Goal: Information Seeking & Learning: Learn about a topic

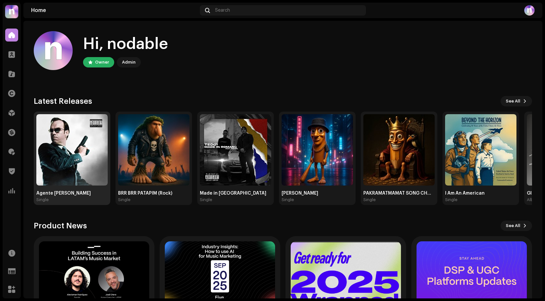
click at [86, 154] on img at bounding box center [71, 149] width 71 height 71
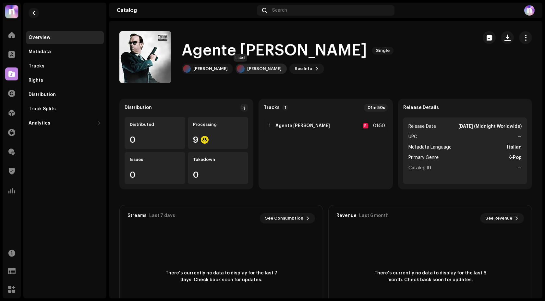
click at [246, 72] on div "[PERSON_NAME]" at bounding box center [260, 69] width 51 height 10
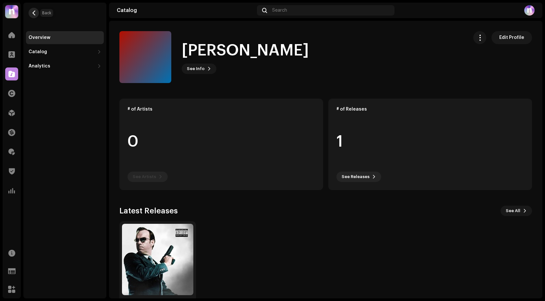
click at [35, 12] on span "button" at bounding box center [33, 12] width 5 height 5
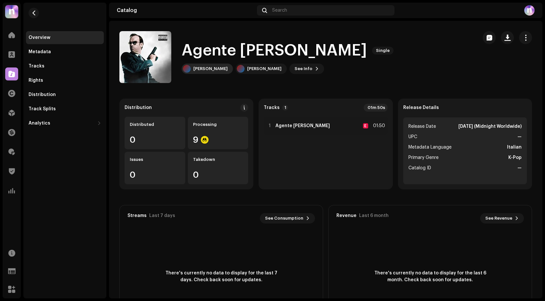
click at [202, 72] on div "[PERSON_NAME]" at bounding box center [207, 69] width 51 height 10
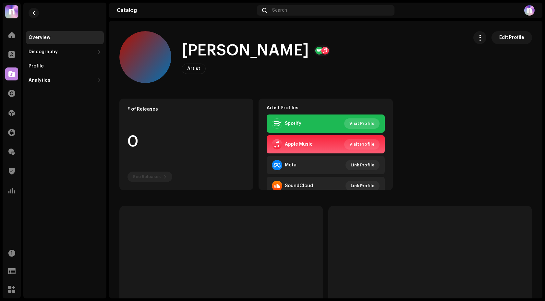
click at [357, 125] on span "Visit Profile" at bounding box center [361, 123] width 25 height 13
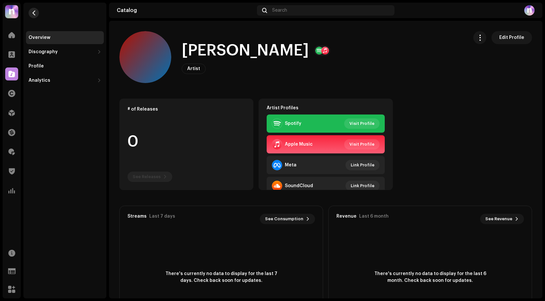
click at [29, 15] on button "button" at bounding box center [34, 13] width 10 height 10
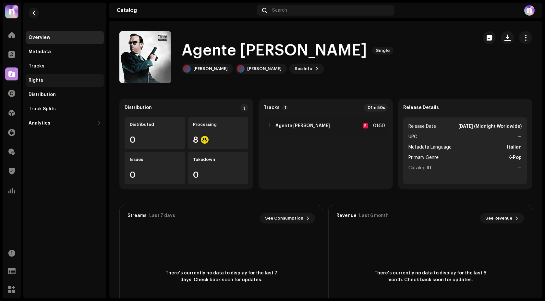
click at [41, 82] on div "Rights" at bounding box center [36, 80] width 15 height 5
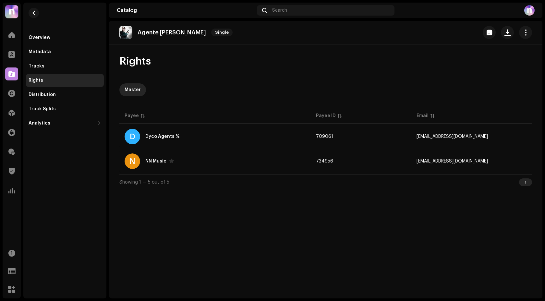
click at [27, 11] on re-m-nav-back at bounding box center [34, 17] width 16 height 29
click at [31, 11] on span "button" at bounding box center [33, 12] width 5 height 5
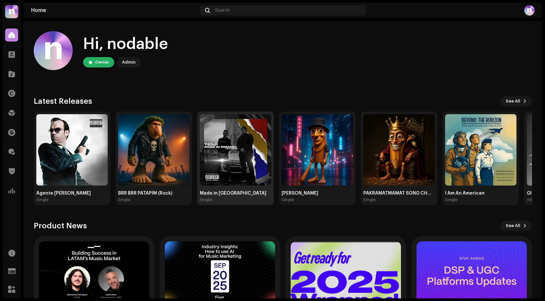
click at [245, 162] on img at bounding box center [235, 149] width 71 height 71
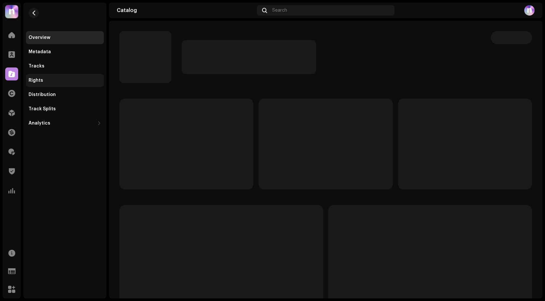
click at [52, 79] on div "Rights" at bounding box center [65, 80] width 73 height 5
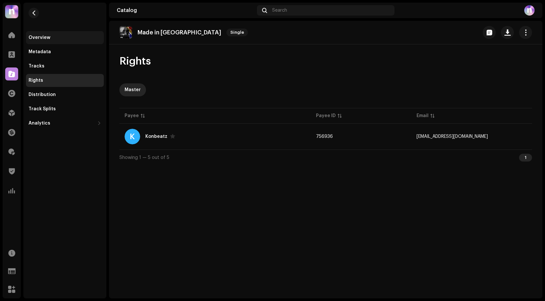
click at [67, 37] on div "Overview" at bounding box center [65, 37] width 73 height 5
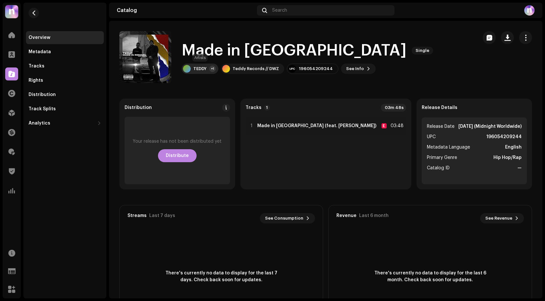
click at [198, 68] on div "TEDDY" at bounding box center [199, 68] width 13 height 5
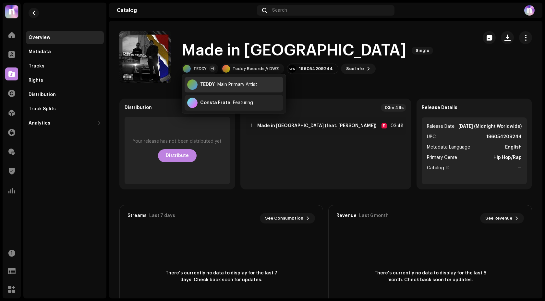
click at [222, 86] on div "Main Primary Artist" at bounding box center [237, 84] width 40 height 5
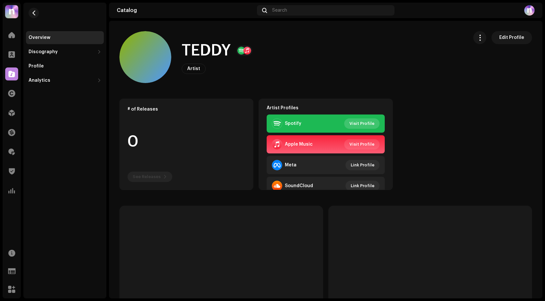
click at [360, 122] on span "Visit Profile" at bounding box center [361, 123] width 25 height 13
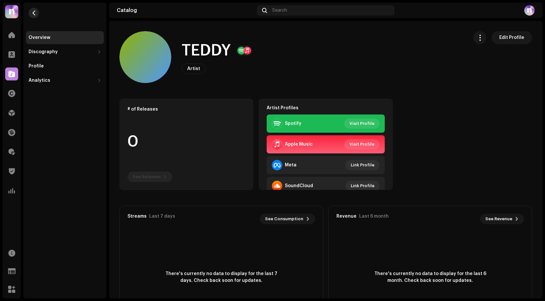
click at [36, 16] on button "button" at bounding box center [34, 13] width 10 height 10
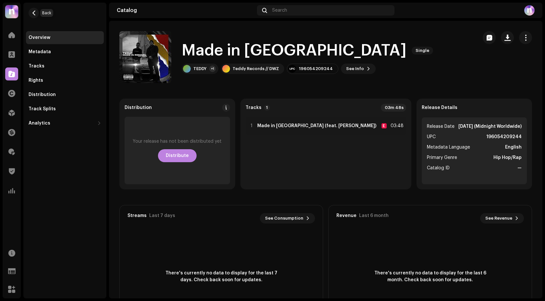
click at [36, 16] on button "button" at bounding box center [34, 13] width 10 height 10
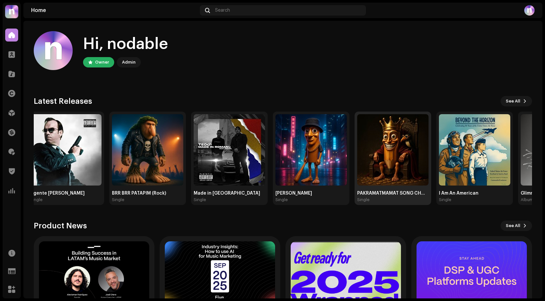
drag, startPoint x: 385, startPoint y: 177, endPoint x: 118, endPoint y: 151, distance: 268.6
click at [357, 151] on img at bounding box center [392, 149] width 71 height 71
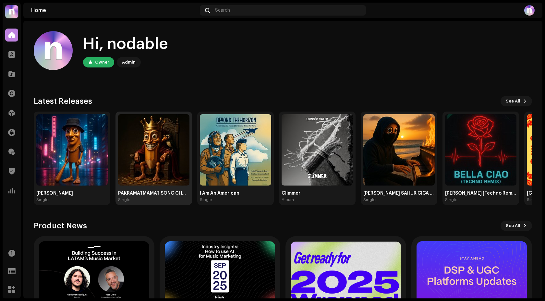
drag, startPoint x: 152, startPoint y: 142, endPoint x: 399, endPoint y: 170, distance: 248.7
click at [189, 171] on img at bounding box center [153, 149] width 71 height 71
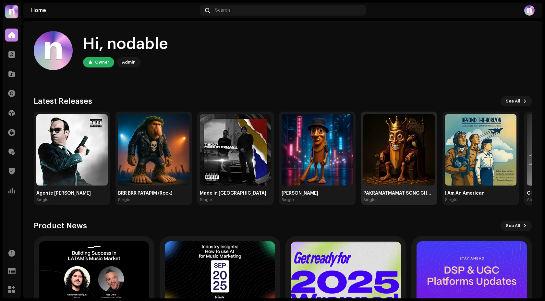
drag, startPoint x: 409, startPoint y: 179, endPoint x: 484, endPoint y: 179, distance: 74.9
click at [435, 179] on img at bounding box center [398, 149] width 71 height 71
click at [406, 137] on img at bounding box center [398, 149] width 71 height 71
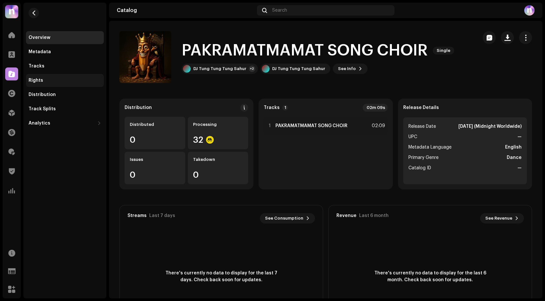
click at [49, 82] on div "Rights" at bounding box center [65, 80] width 73 height 5
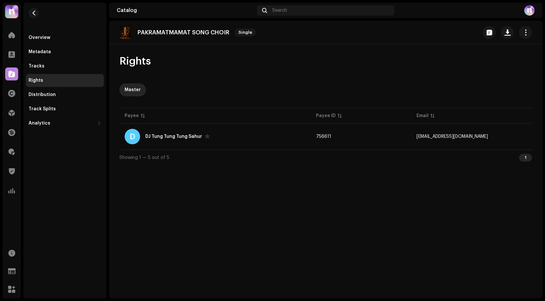
click at [32, 18] on re-m-nav-back at bounding box center [34, 17] width 16 height 29
click at [33, 16] on button "button" at bounding box center [34, 13] width 10 height 10
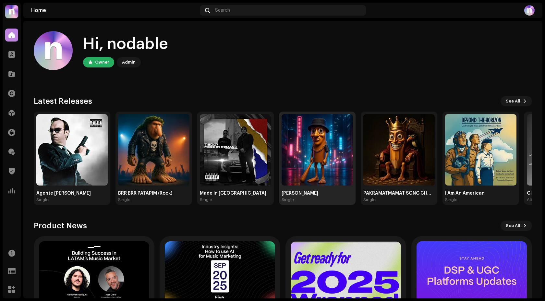
click at [344, 145] on img at bounding box center [317, 149] width 71 height 71
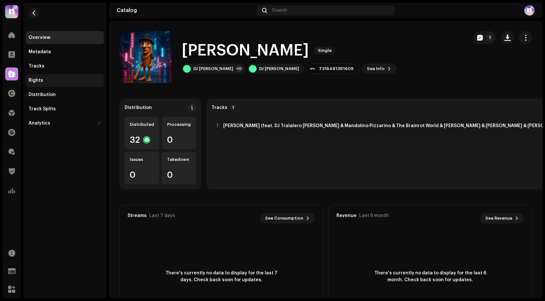
click at [42, 82] on div "Rights" at bounding box center [36, 80] width 15 height 5
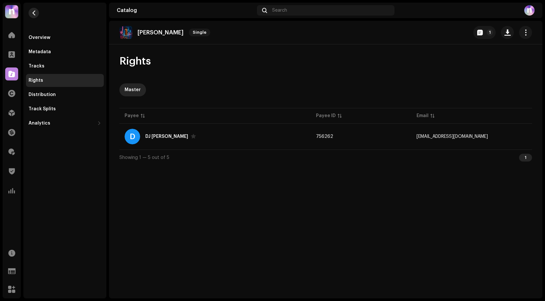
click at [35, 11] on span "button" at bounding box center [33, 12] width 5 height 5
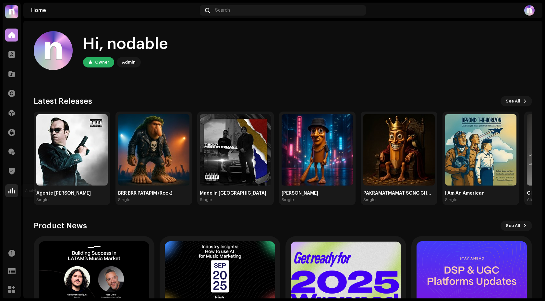
click at [8, 193] on span at bounding box center [11, 190] width 6 height 5
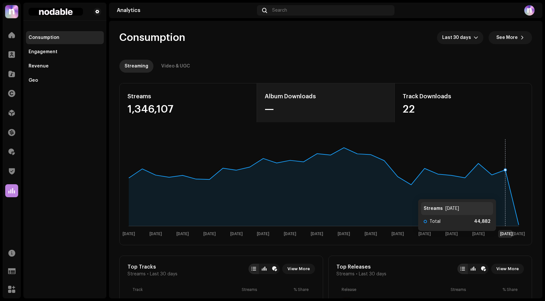
click at [350, 110] on div "—" at bounding box center [326, 109] width 122 height 10
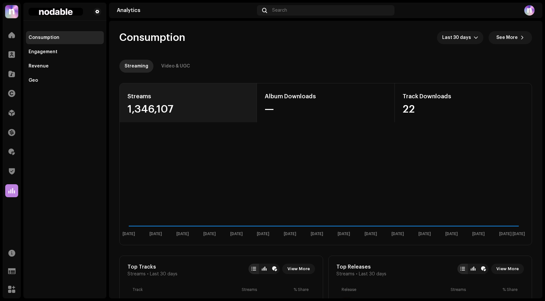
click at [190, 92] on div "Streams" at bounding box center [187, 96] width 121 height 10
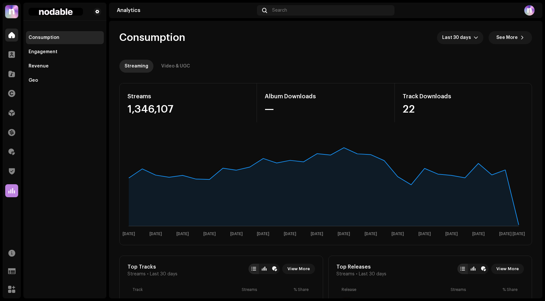
click at [16, 40] on div at bounding box center [11, 35] width 13 height 13
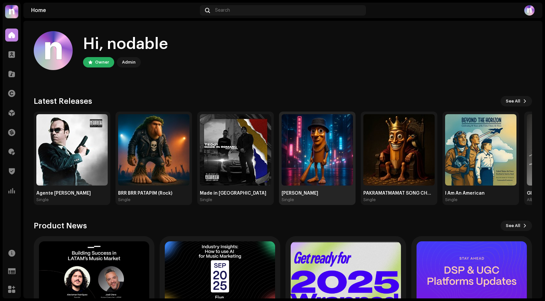
drag, startPoint x: 306, startPoint y: 158, endPoint x: 171, endPoint y: 156, distance: 134.3
click at [282, 156] on img at bounding box center [317, 149] width 71 height 71
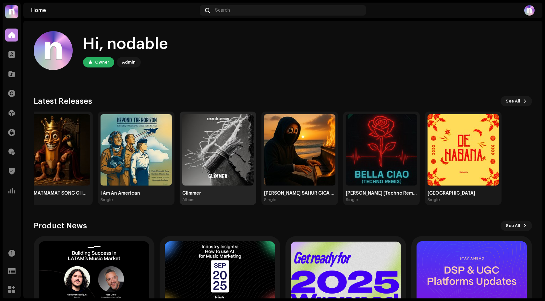
drag, startPoint x: 449, startPoint y: 180, endPoint x: 183, endPoint y: 173, distance: 265.7
click at [183, 173] on img at bounding box center [217, 149] width 71 height 71
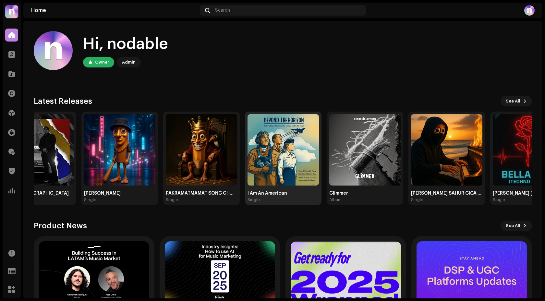
drag, startPoint x: 145, startPoint y: 158, endPoint x: 378, endPoint y: 125, distance: 234.5
click at [319, 126] on img at bounding box center [282, 149] width 71 height 71
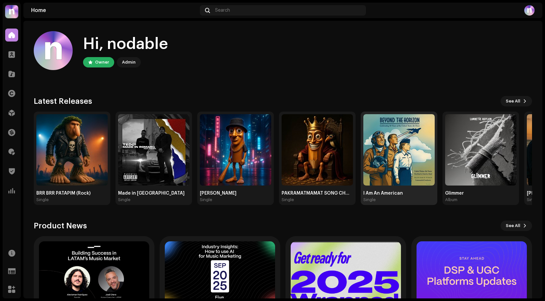
drag, startPoint x: 378, startPoint y: 125, endPoint x: 511, endPoint y: 131, distance: 133.1
click at [435, 131] on img at bounding box center [398, 149] width 71 height 71
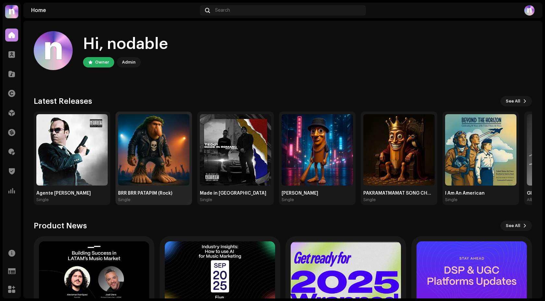
click at [165, 153] on img at bounding box center [153, 149] width 71 height 71
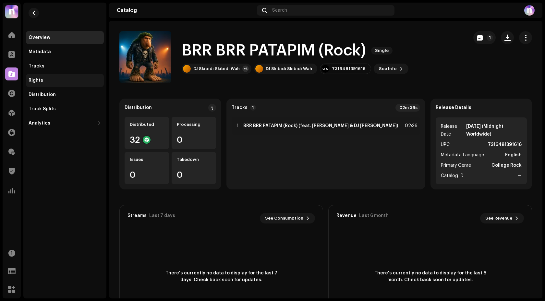
click at [63, 83] on div "Rights" at bounding box center [65, 80] width 73 height 5
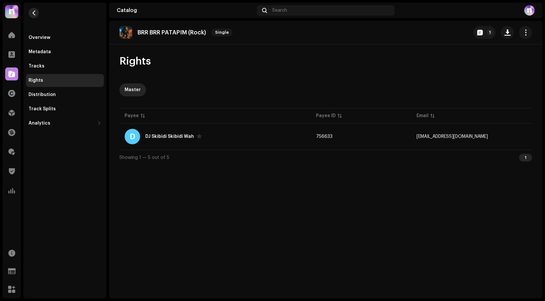
click at [34, 13] on span "button" at bounding box center [33, 12] width 5 height 5
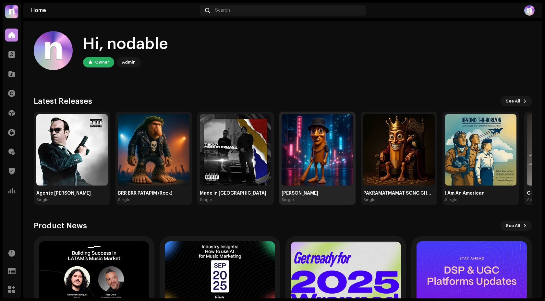
click at [331, 145] on img at bounding box center [317, 149] width 71 height 71
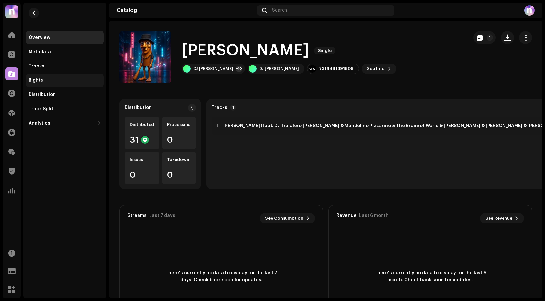
click at [39, 82] on div "Rights" at bounding box center [36, 80] width 15 height 5
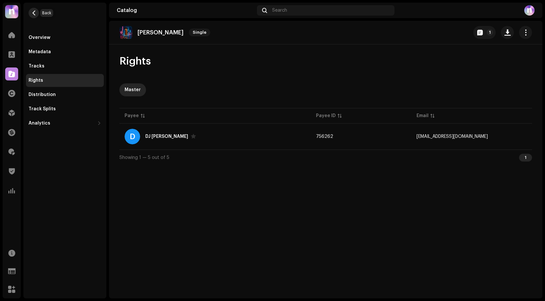
click at [32, 12] on span "button" at bounding box center [33, 12] width 5 height 5
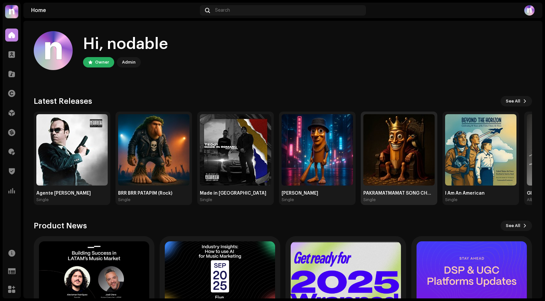
click at [415, 142] on img at bounding box center [398, 149] width 71 height 71
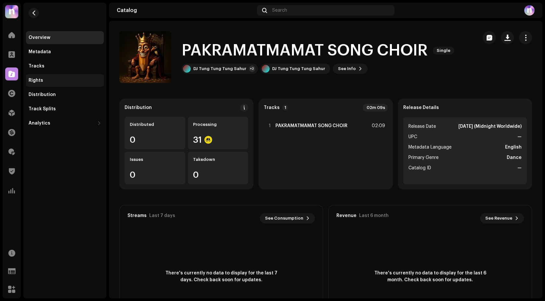
click at [66, 76] on div "Rights" at bounding box center [65, 80] width 78 height 13
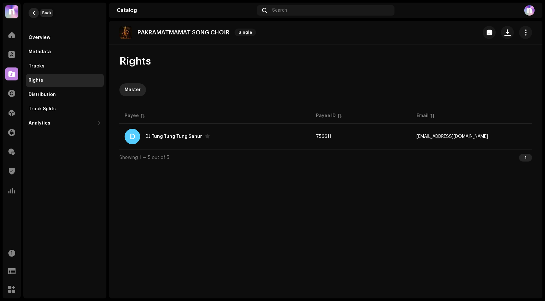
click at [32, 12] on span "button" at bounding box center [33, 12] width 5 height 5
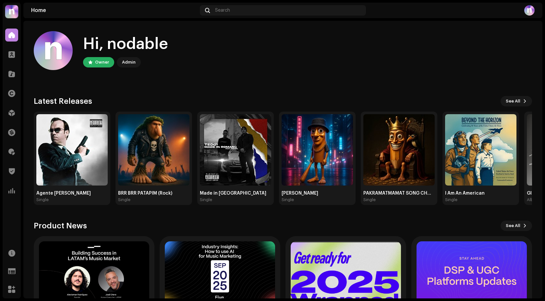
drag, startPoint x: 369, startPoint y: 154, endPoint x: 0, endPoint y: 141, distance: 369.0
click at [0, 141] on div "nodable Home Clients Catalog Rights Distribution Finance Royalties Trust & Safe…" at bounding box center [272, 150] width 545 height 301
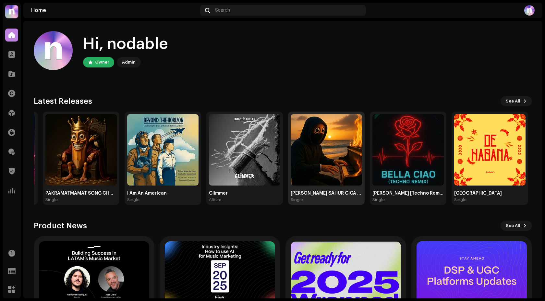
click at [321, 152] on img at bounding box center [326, 149] width 71 height 71
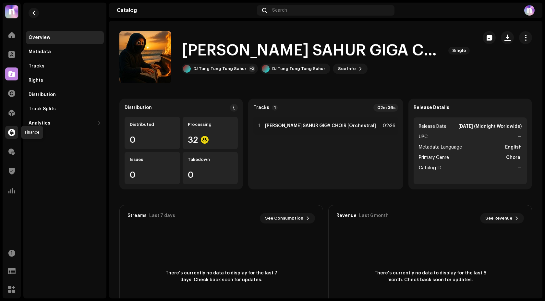
click at [11, 128] on div at bounding box center [11, 132] width 13 height 13
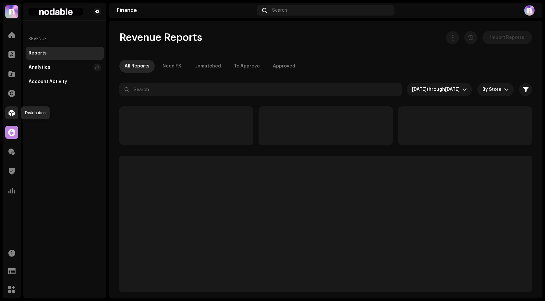
click at [14, 112] on span at bounding box center [11, 112] width 6 height 5
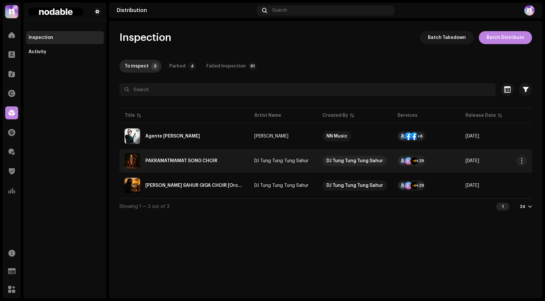
click at [238, 163] on div "PAKRAMATMAMAT SONG CHOIR" at bounding box center [184, 161] width 119 height 16
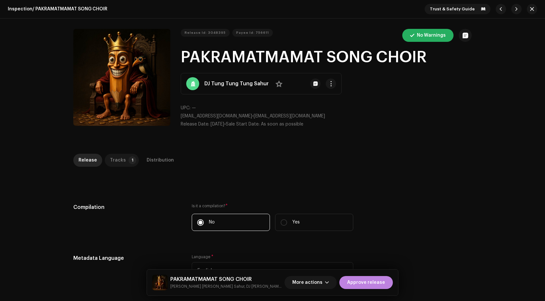
click at [118, 158] on div "Tracks" at bounding box center [118, 160] width 16 height 13
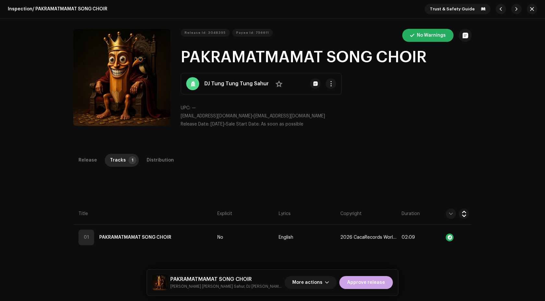
click at [369, 280] on span "Approve release" at bounding box center [366, 282] width 38 height 13
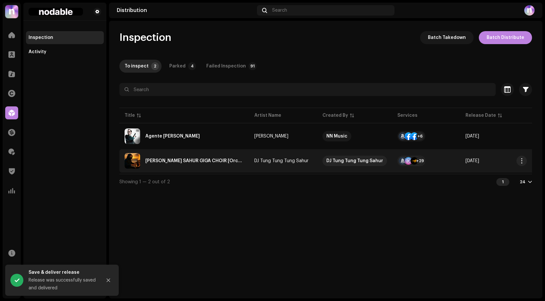
click at [319, 160] on td "DJ Tung Tung Tung Sahur" at bounding box center [354, 160] width 75 height 23
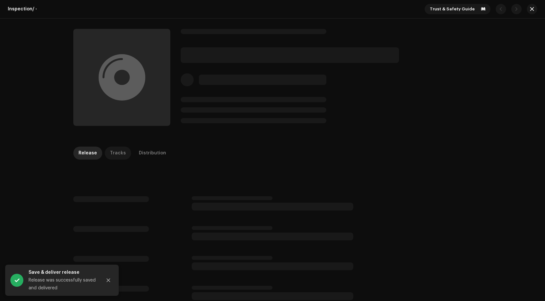
click at [118, 156] on div "Tracks" at bounding box center [118, 153] width 16 height 13
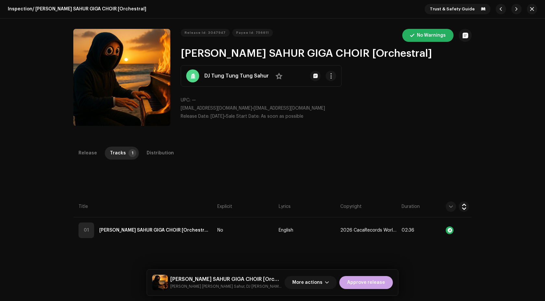
click at [370, 282] on span "Approve release" at bounding box center [366, 282] width 38 height 13
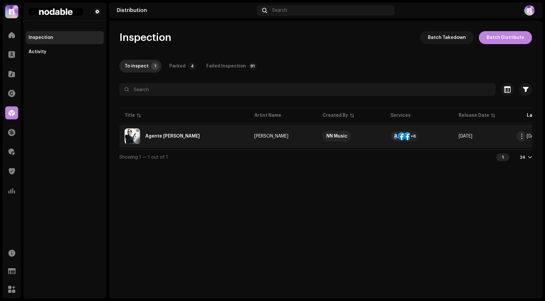
click at [226, 144] on td "Agente [PERSON_NAME]" at bounding box center [184, 136] width 130 height 23
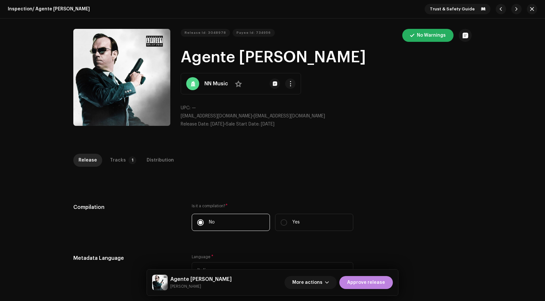
click at [111, 154] on div "Tracks" at bounding box center [118, 160] width 16 height 13
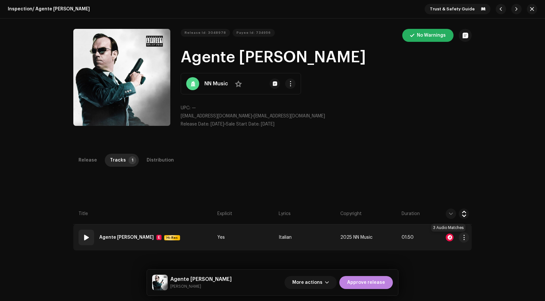
click at [446, 240] on div at bounding box center [450, 238] width 8 height 8
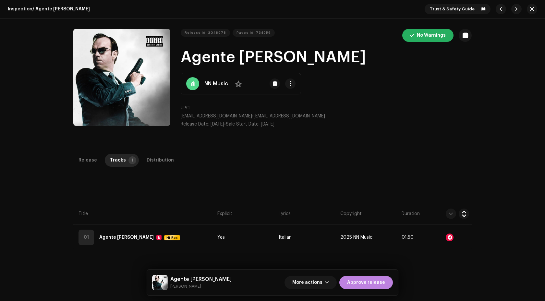
click at [428, 169] on div "Audio Recognition by Remix/Sample 3 All results require review/listening to avo…" at bounding box center [272, 150] width 545 height 301
click at [532, 12] on button "button" at bounding box center [532, 9] width 10 height 10
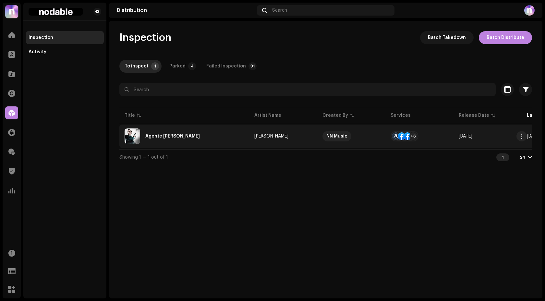
click at [404, 136] on div at bounding box center [408, 136] width 8 height 8
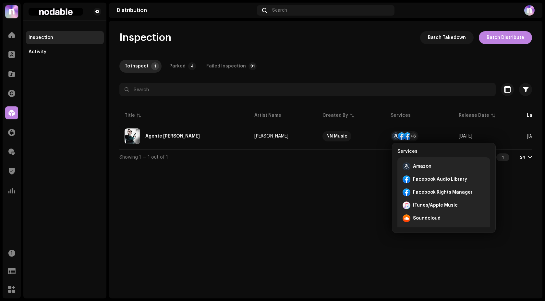
click at [259, 74] on div "Inspection Batch Takedown Batch Distribute To inspect 1 Parked 4 Failed Inspect…" at bounding box center [325, 98] width 433 height 134
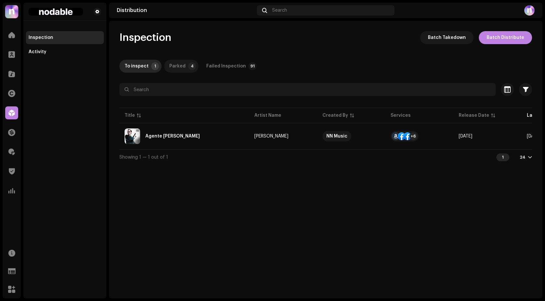
click at [182, 67] on div "Parked" at bounding box center [177, 66] width 16 height 13
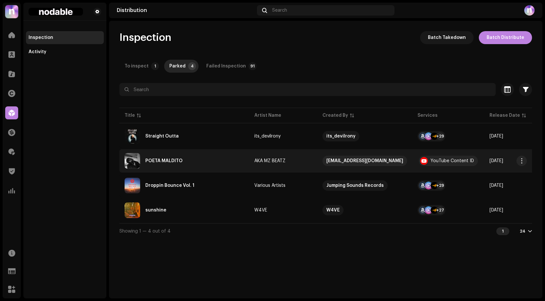
click at [228, 158] on div "POETA MALDITO" at bounding box center [184, 161] width 119 height 16
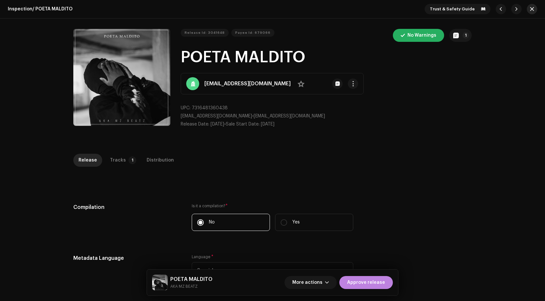
click at [530, 9] on span "button" at bounding box center [532, 8] width 4 height 5
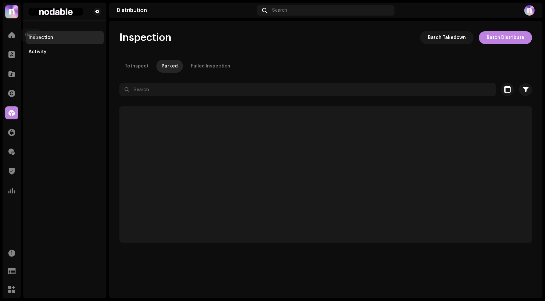
click at [18, 31] on div "Home" at bounding box center [12, 35] width 18 height 18
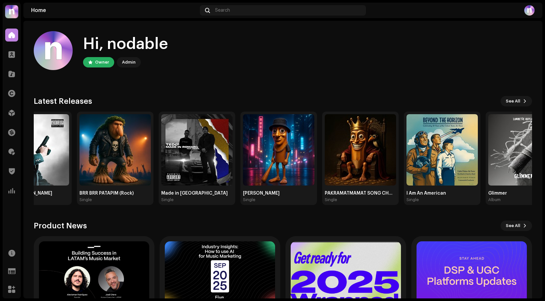
drag, startPoint x: 343, startPoint y: 159, endPoint x: 0, endPoint y: 151, distance: 342.9
click at [0, 151] on div "nodable Home Clients Catalog Rights Distribution Finance Royalties Trust & Safe…" at bounding box center [272, 150] width 545 height 301
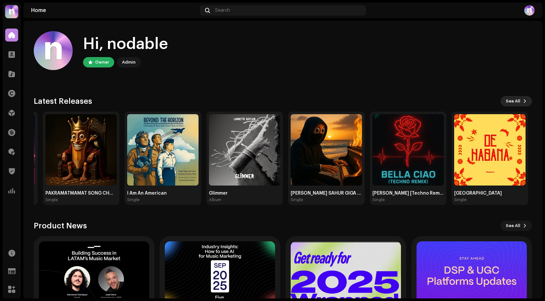
click at [512, 100] on span "See All" at bounding box center [513, 101] width 15 height 13
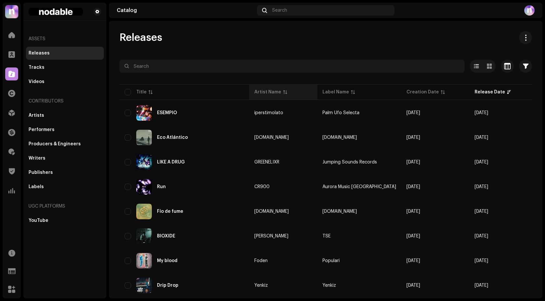
click at [270, 94] on div "Artist Name" at bounding box center [267, 92] width 27 height 6
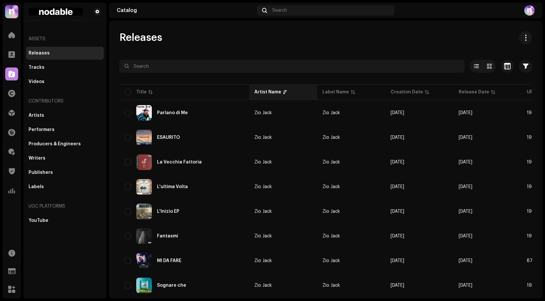
click at [270, 94] on div "Artist Name" at bounding box center [267, 92] width 27 height 6
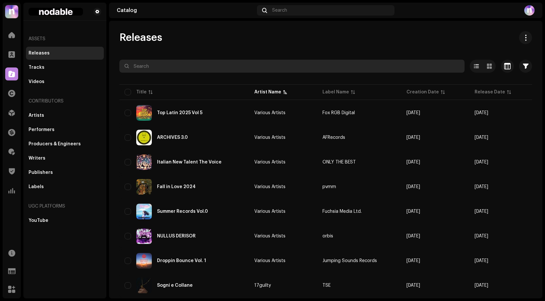
click at [247, 65] on input "text" at bounding box center [291, 66] width 345 height 13
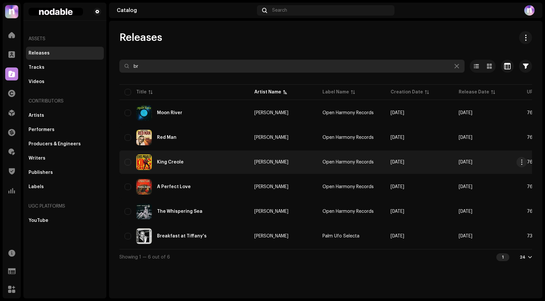
type input "b"
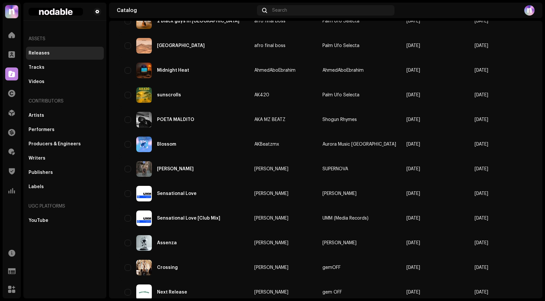
scroll to position [414, 0]
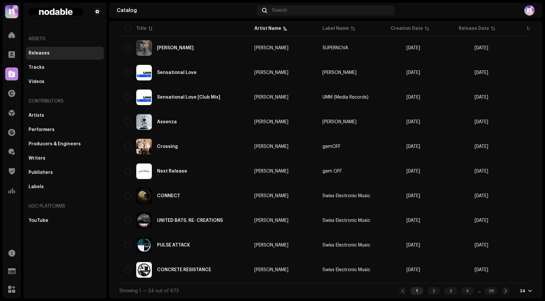
click at [526, 295] on div "Showing 1 — 24 out of 673 1 2 3 4 ... 29 24" at bounding box center [325, 291] width 413 height 16
click at [528, 293] on div at bounding box center [530, 290] width 4 height 5
click at [524, 290] on div "24" at bounding box center [526, 290] width 12 height 5
click at [516, 279] on div "72" at bounding box center [512, 278] width 27 height 13
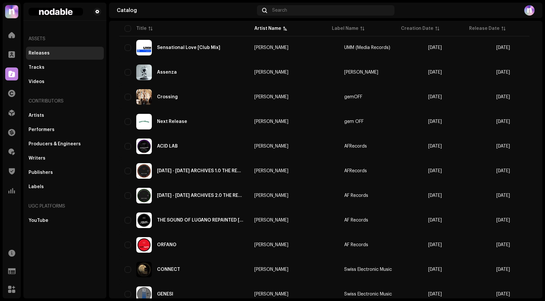
scroll to position [450, 0]
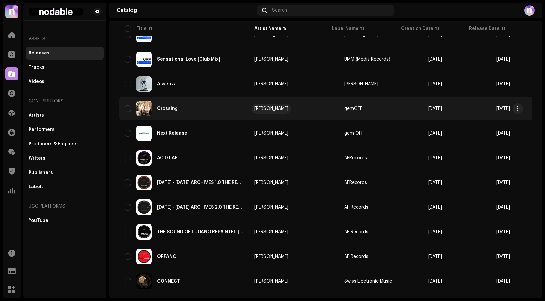
click at [275, 107] on div "[PERSON_NAME]" at bounding box center [271, 108] width 34 height 5
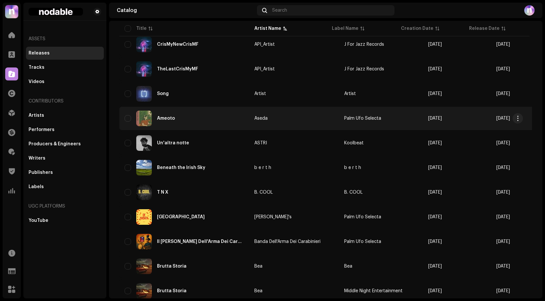
scroll to position [878, 0]
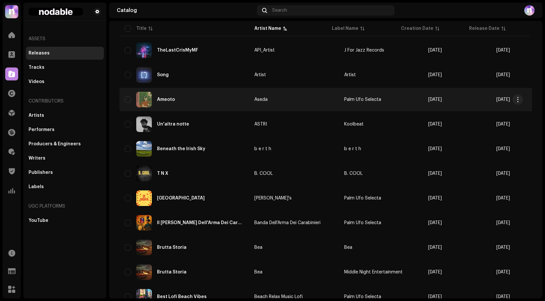
click at [246, 150] on td "Beneath the Irish Sky" at bounding box center [184, 148] width 130 height 23
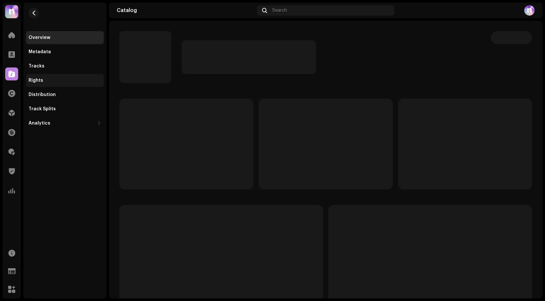
click at [67, 75] on div "Rights" at bounding box center [65, 80] width 78 height 13
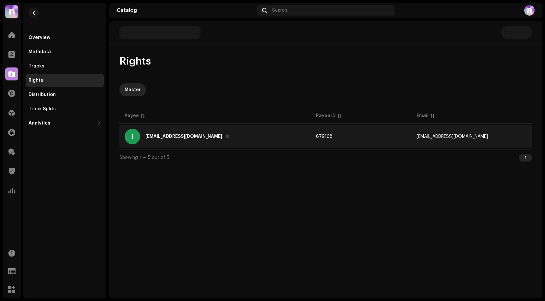
click at [242, 141] on div "I [EMAIL_ADDRESS][DOMAIN_NAME]" at bounding box center [215, 137] width 181 height 16
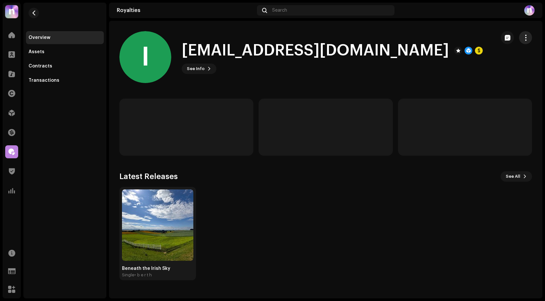
click at [523, 39] on span "button" at bounding box center [526, 37] width 6 height 5
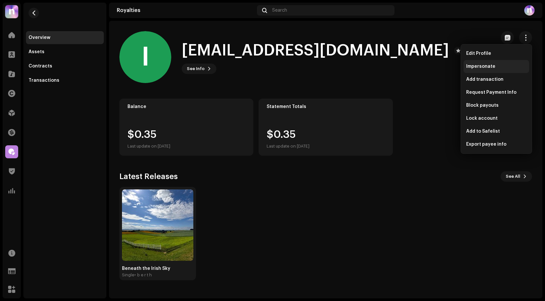
click at [488, 67] on span "Impersonate" at bounding box center [480, 66] width 29 height 5
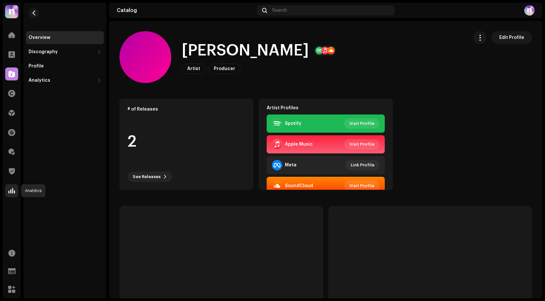
click at [16, 191] on div at bounding box center [11, 190] width 13 height 13
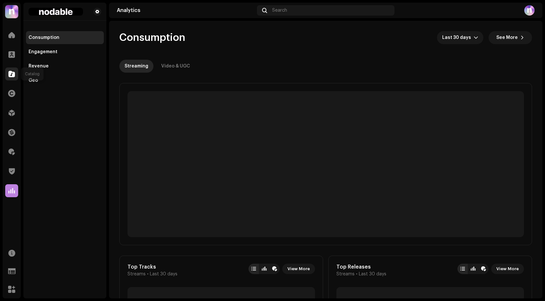
click at [8, 73] on div at bounding box center [11, 73] width 13 height 13
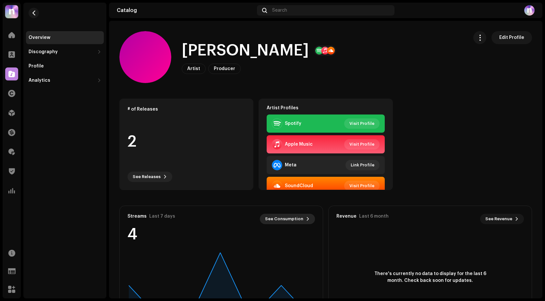
click at [282, 219] on span "See Consumption" at bounding box center [284, 218] width 38 height 13
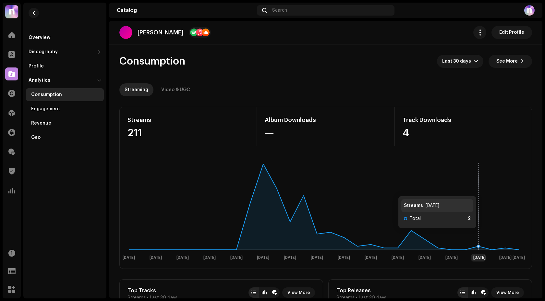
scroll to position [239, 0]
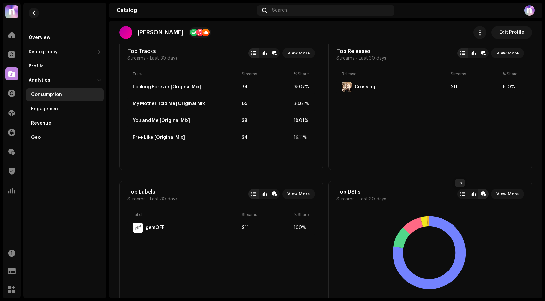
click at [464, 195] on div at bounding box center [462, 194] width 10 height 10
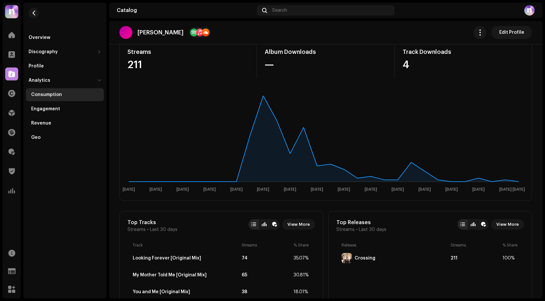
scroll to position [0, 0]
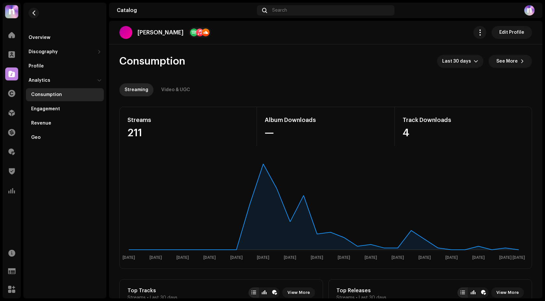
click at [173, 83] on re-o-consumption-dashboard-header "Consumption Last 30 days See More Streaming Video & UGC" at bounding box center [325, 72] width 413 height 57
click at [176, 87] on div "Video & UGC" at bounding box center [175, 89] width 29 height 13
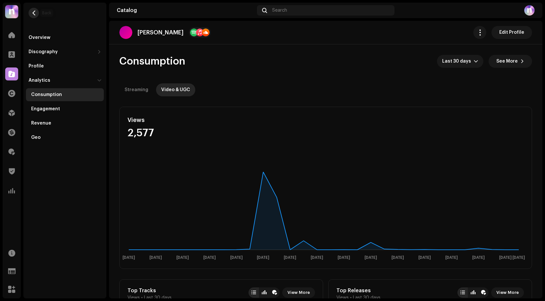
click at [32, 9] on button "button" at bounding box center [34, 13] width 10 height 10
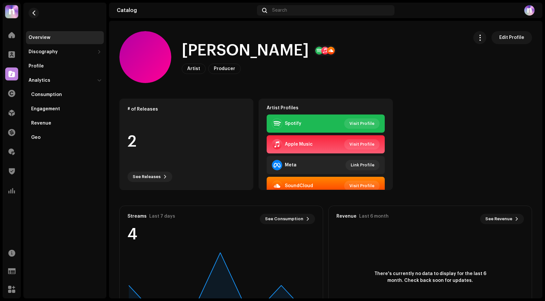
click at [38, 16] on re-m-nav-back at bounding box center [34, 17] width 16 height 29
click at [31, 14] on span "button" at bounding box center [33, 12] width 5 height 5
click at [35, 15] on span "button" at bounding box center [33, 12] width 5 height 5
click at [11, 35] on span at bounding box center [11, 34] width 6 height 5
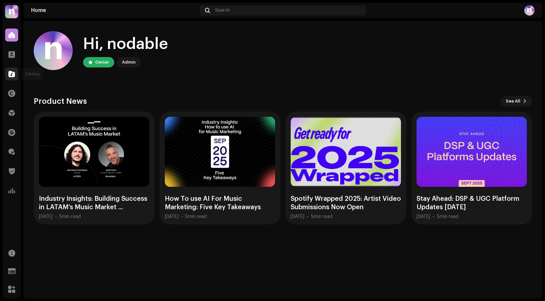
click at [10, 71] on span at bounding box center [11, 73] width 6 height 5
